Goal: Task Accomplishment & Management: Manage account settings

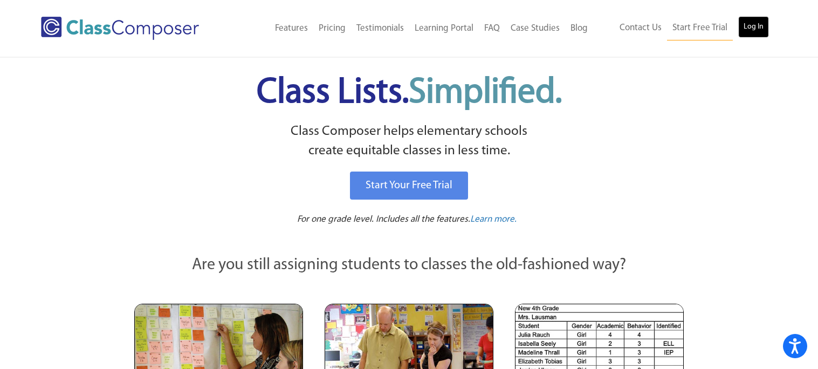
click at [749, 32] on link "Log In" at bounding box center [753, 27] width 31 height 22
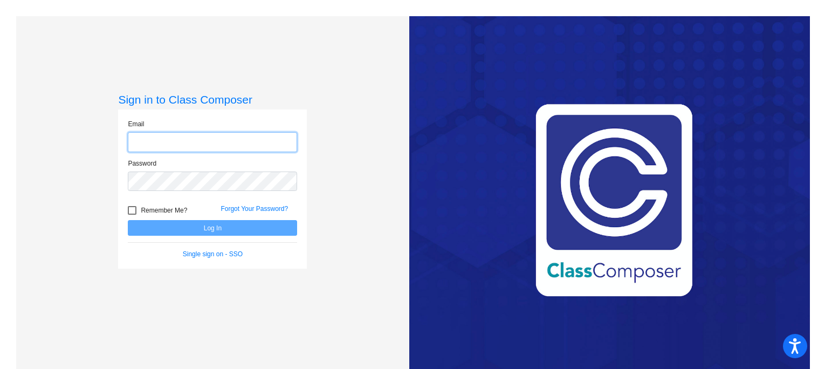
type input "[EMAIL_ADDRESS][DOMAIN_NAME]"
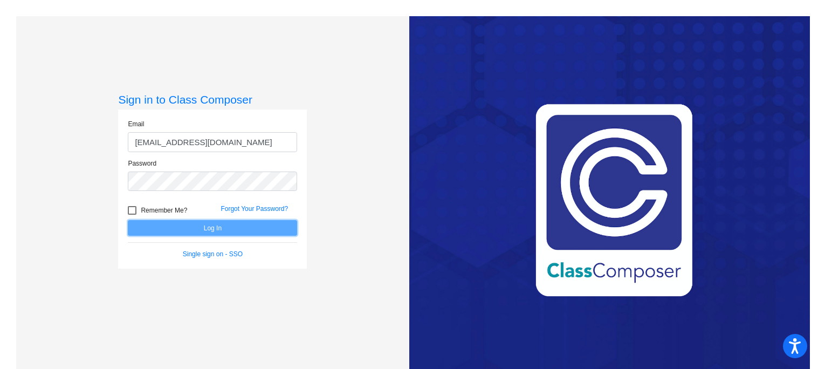
click at [169, 230] on button "Log In" at bounding box center [212, 228] width 169 height 16
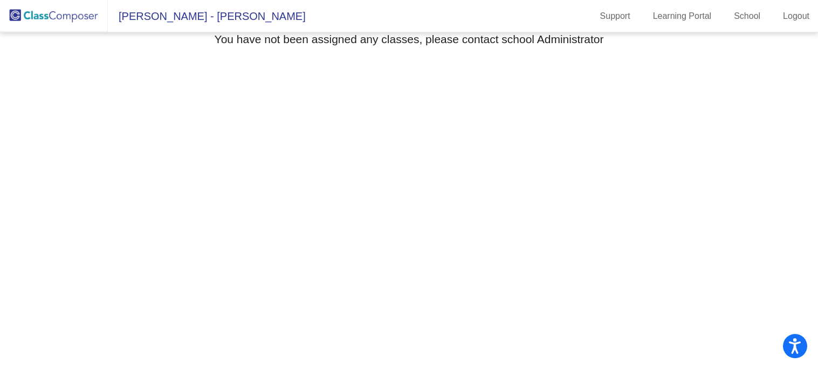
click at [162, 16] on span "[PERSON_NAME] - [PERSON_NAME]" at bounding box center [207, 16] width 198 height 17
